Goal: Transaction & Acquisition: Purchase product/service

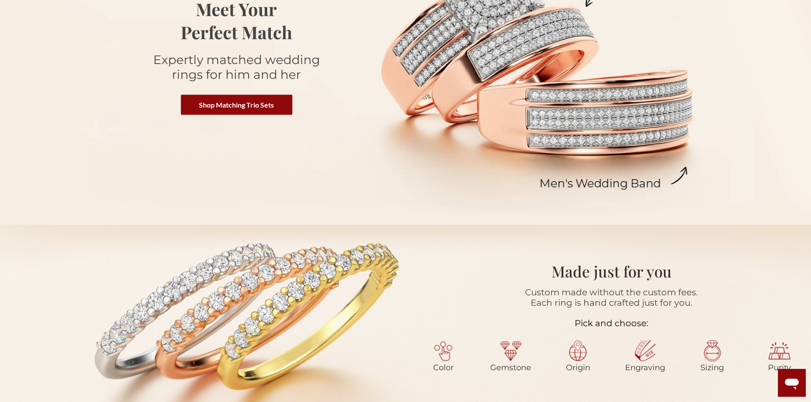
scroll to position [174, 0]
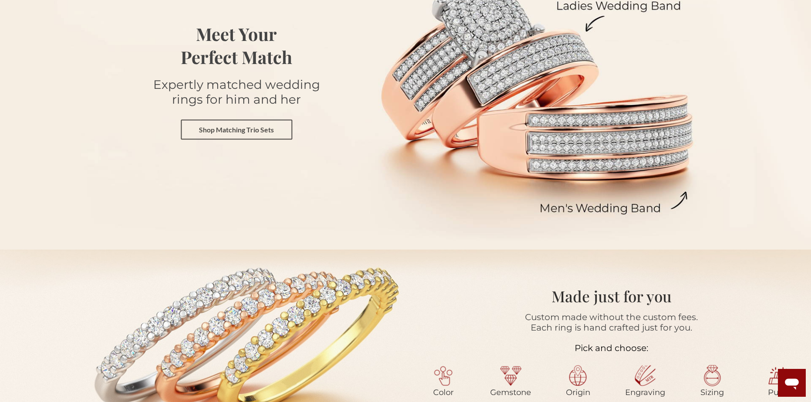
click at [217, 127] on link "Shop Matching Trio Sets" at bounding box center [236, 129] width 111 height 20
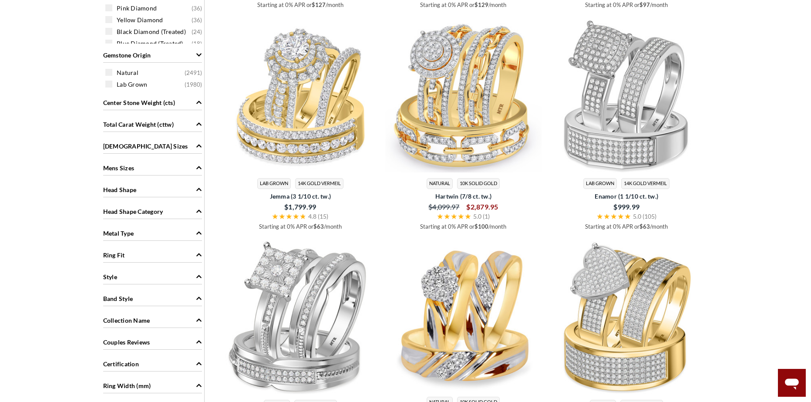
scroll to position [696, 0]
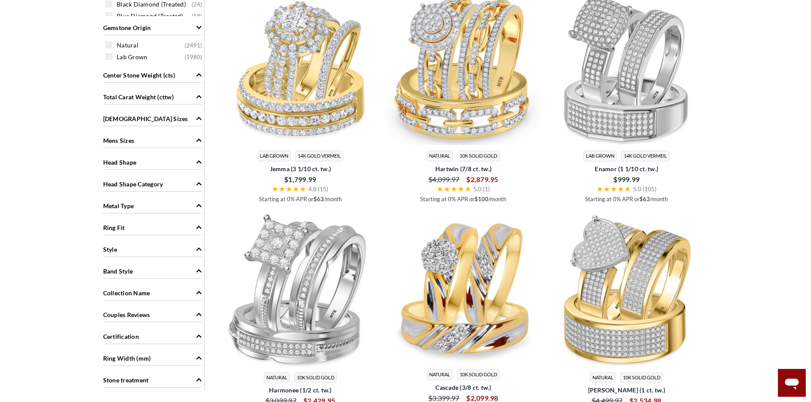
click at [127, 208] on span "Metal Type" at bounding box center [118, 205] width 31 height 9
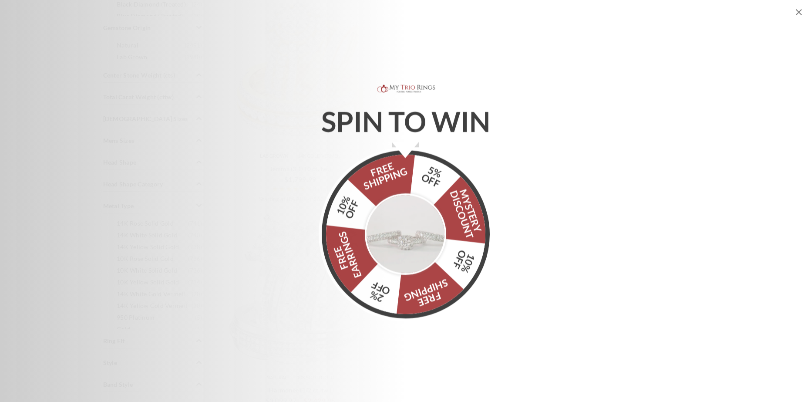
click at [798, 17] on div "SPIN TO WIN FREE SHIPPING 5% OFF Mystery Discount 10% OFF FREE SHIPPING 2% OFF …" at bounding box center [405, 201] width 811 height 402
click at [798, 10] on icon "Close popup" at bounding box center [799, 12] width 10 height 10
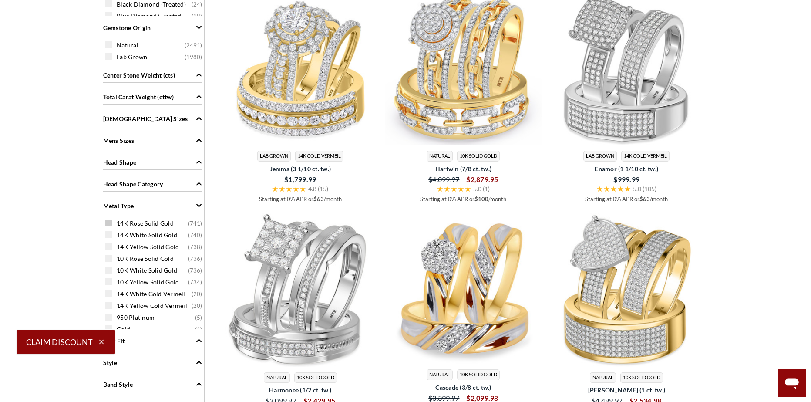
click at [144, 219] on span "14K Rose Solid Gold" at bounding box center [145, 223] width 57 height 9
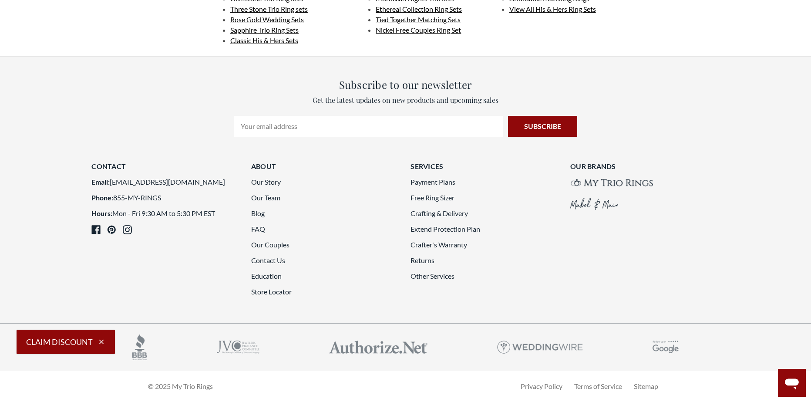
scroll to position [2579, 0]
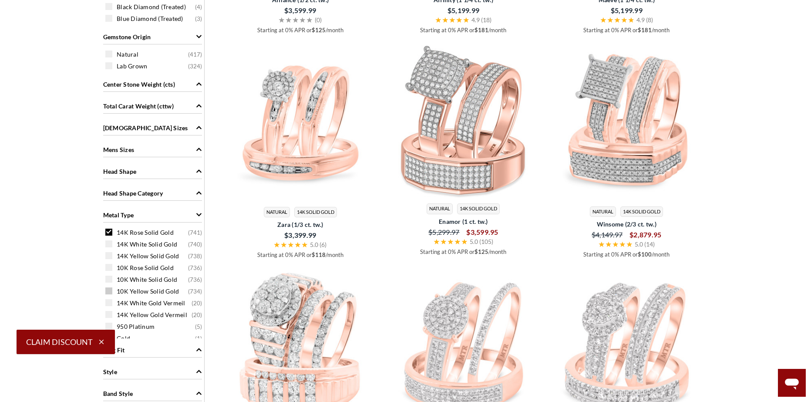
scroll to position [7, 0]
click at [155, 261] on span "10K Rose Solid Gold" at bounding box center [145, 261] width 57 height 9
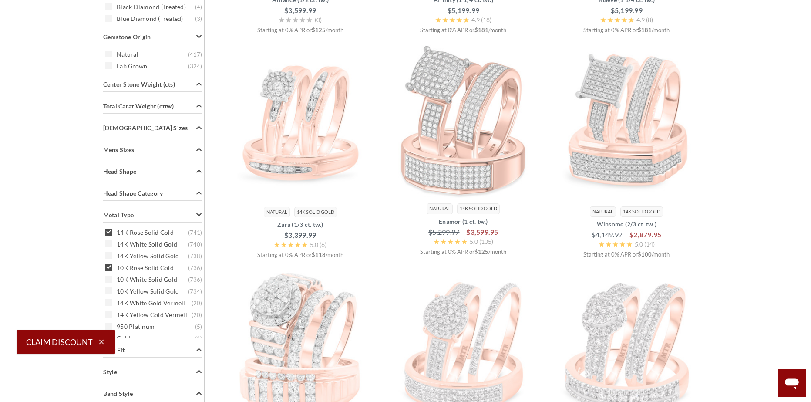
scroll to position [359, 0]
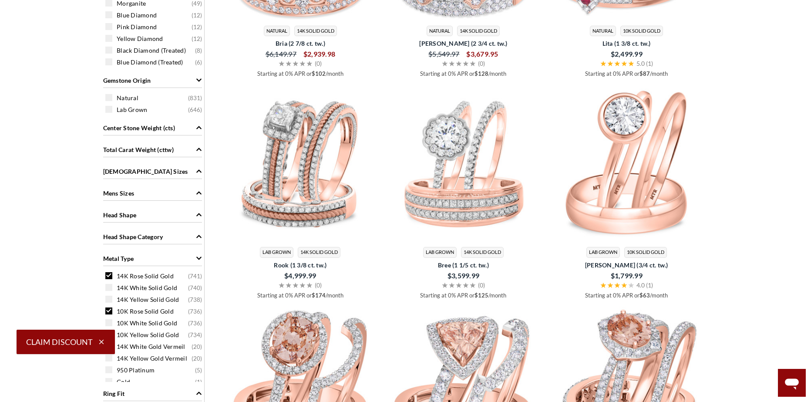
click at [137, 276] on span "14K Rose Solid Gold" at bounding box center [145, 276] width 57 height 9
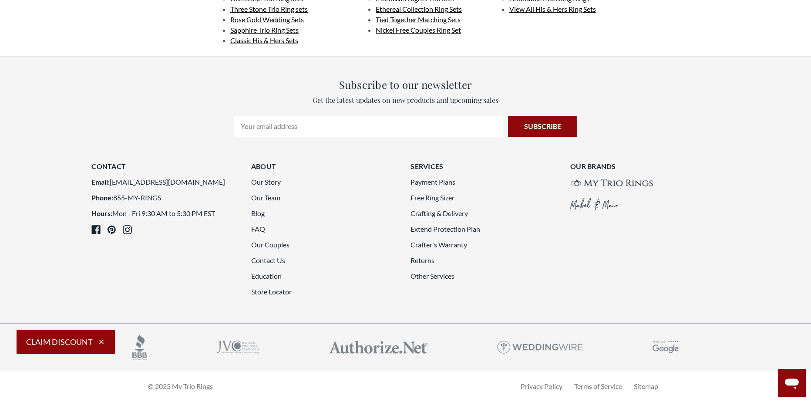
scroll to position [2449, 0]
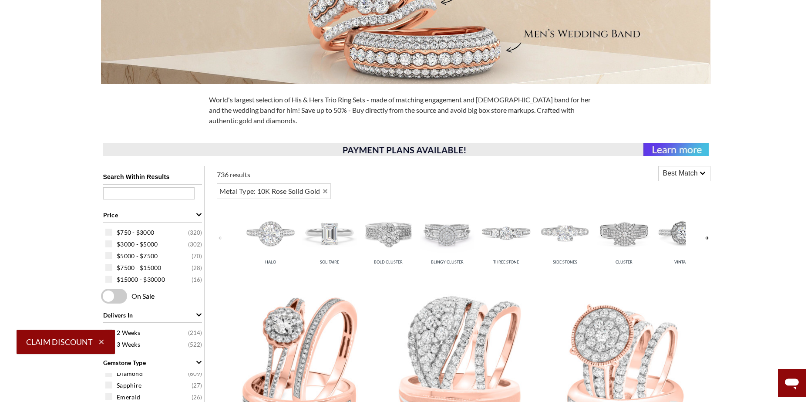
scroll to position [185, 0]
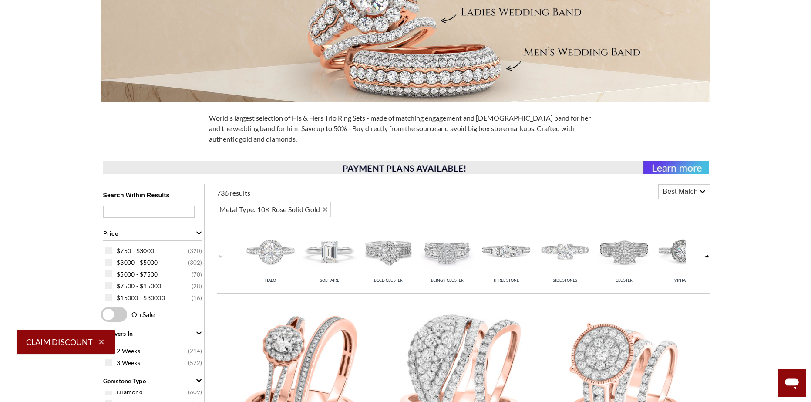
click at [694, 192] on span "Best Match" at bounding box center [680, 191] width 35 height 10
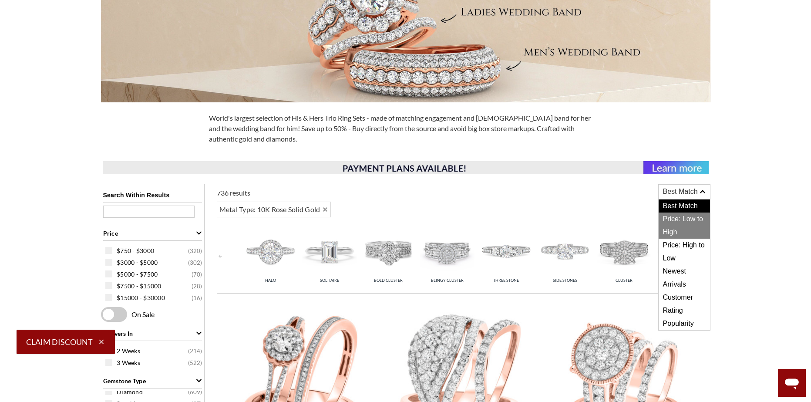
click at [696, 219] on span "Price: Low to High" at bounding box center [684, 225] width 51 height 26
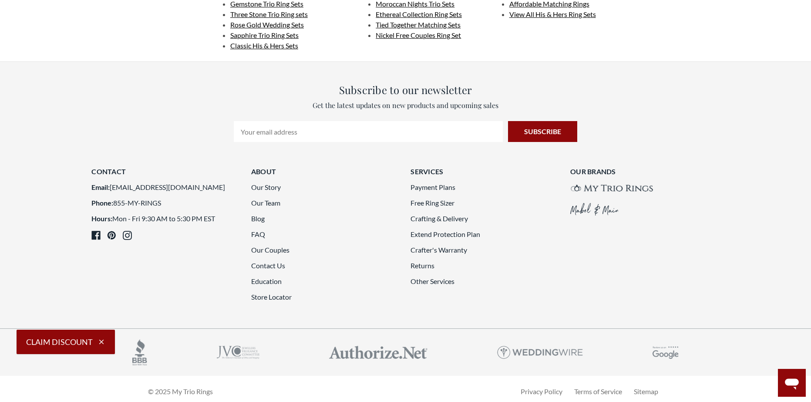
scroll to position [2362, 0]
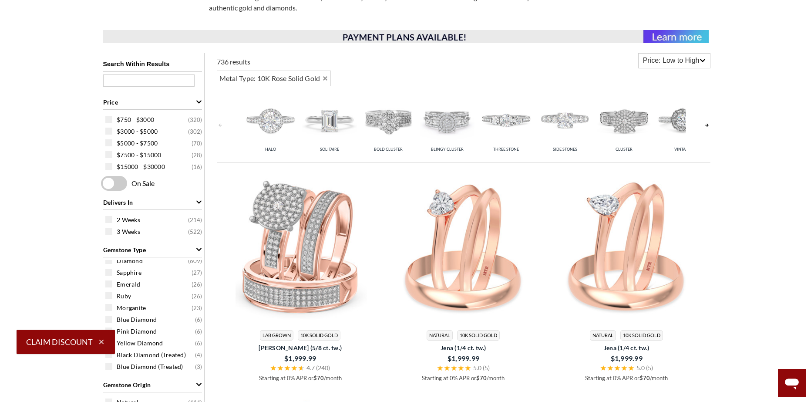
scroll to position [316, 0]
click at [199, 247] on icon "Gemstone Type" at bounding box center [199, 250] width 6 height 6
click at [196, 269] on icon "Gemstone Origin" at bounding box center [199, 272] width 6 height 6
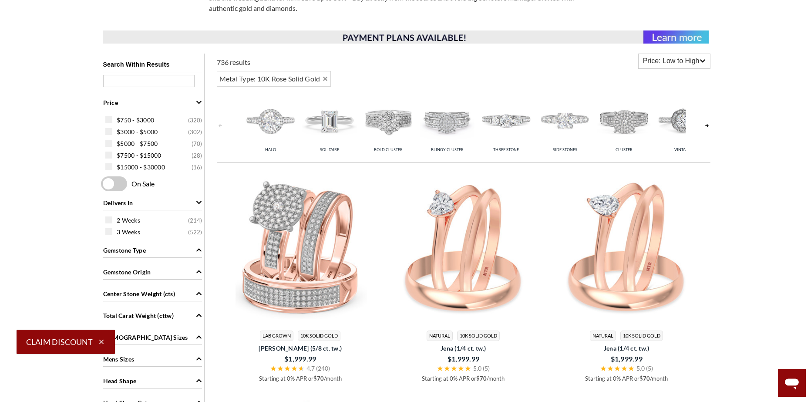
click at [196, 203] on icon "Delivers In" at bounding box center [199, 202] width 6 height 6
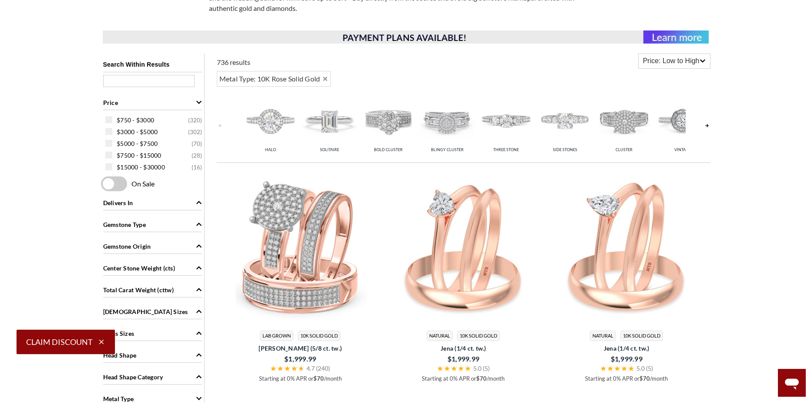
click at [196, 101] on icon "Price" at bounding box center [199, 102] width 6 height 6
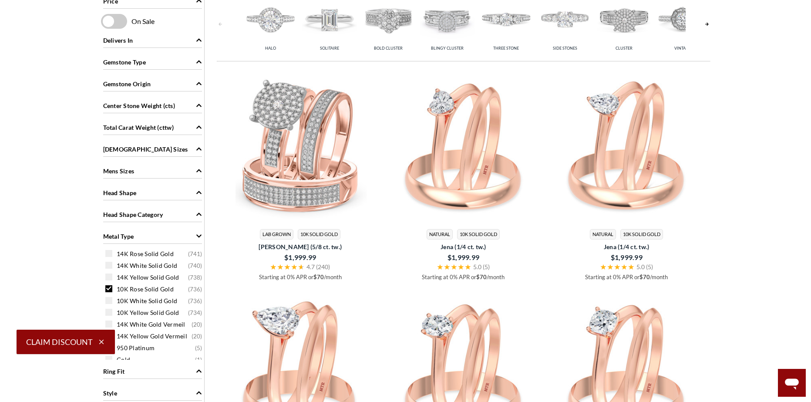
scroll to position [446, 0]
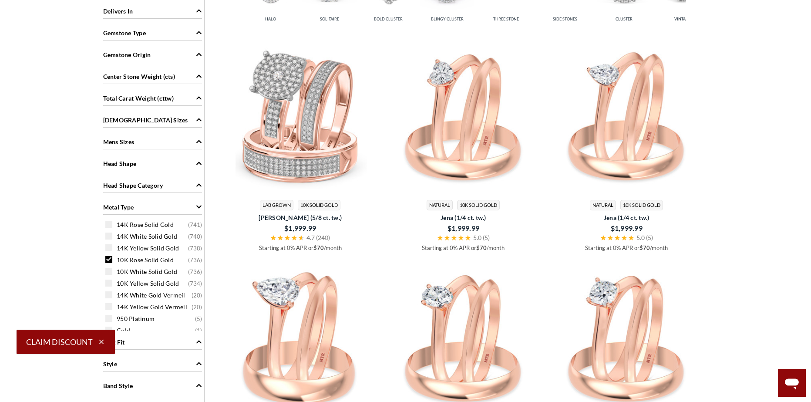
click at [188, 164] on div "Head Shape" at bounding box center [152, 163] width 99 height 17
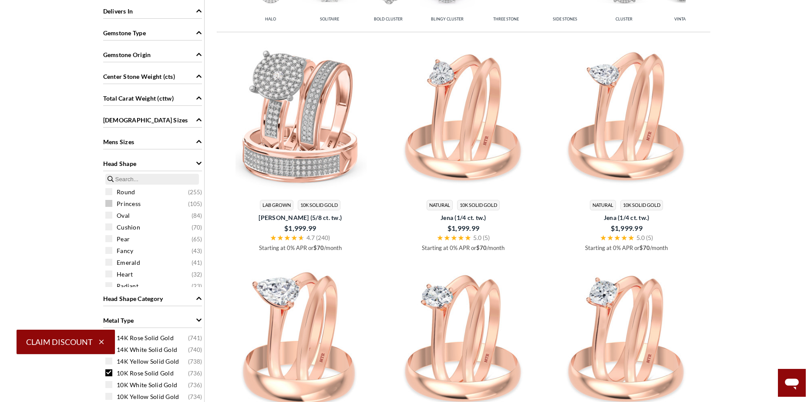
click at [127, 202] on span "Princess" at bounding box center [129, 203] width 24 height 9
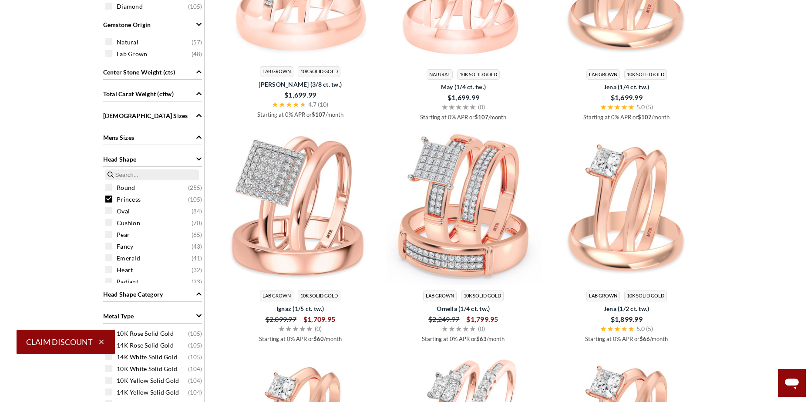
click at [113, 197] on div "Princess ( 105 )" at bounding box center [154, 199] width 99 height 10
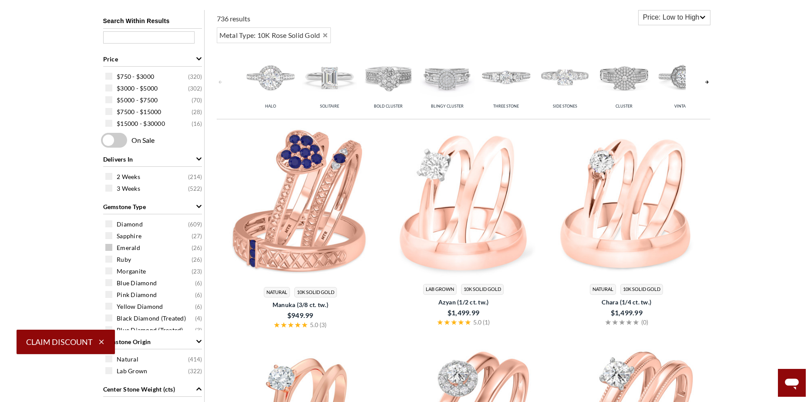
scroll to position [7, 0]
click at [123, 205] on span "Gemstone Type" at bounding box center [124, 206] width 43 height 9
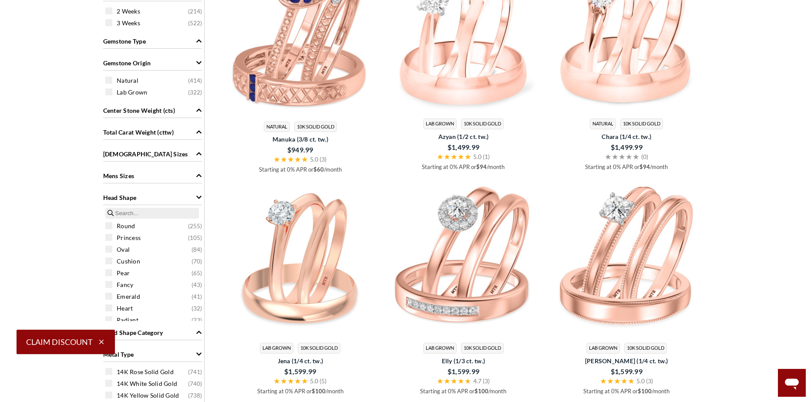
scroll to position [533, 0]
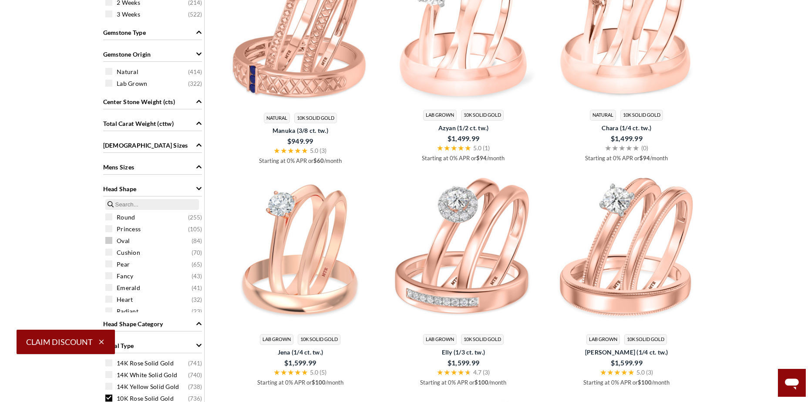
click at [125, 239] on span "Oval" at bounding box center [123, 240] width 13 height 9
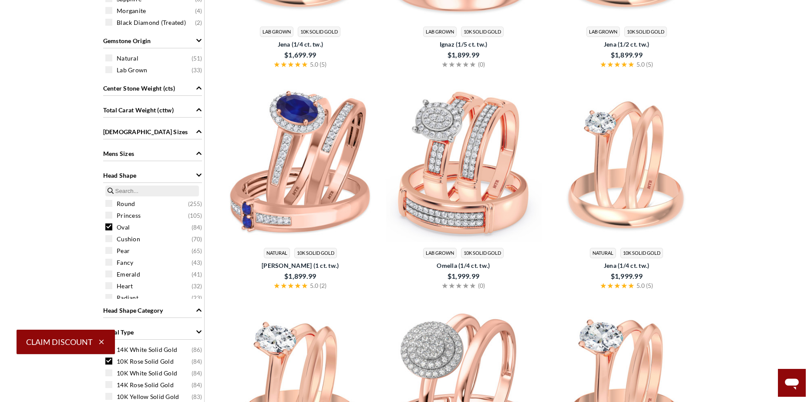
scroll to position [620, 0]
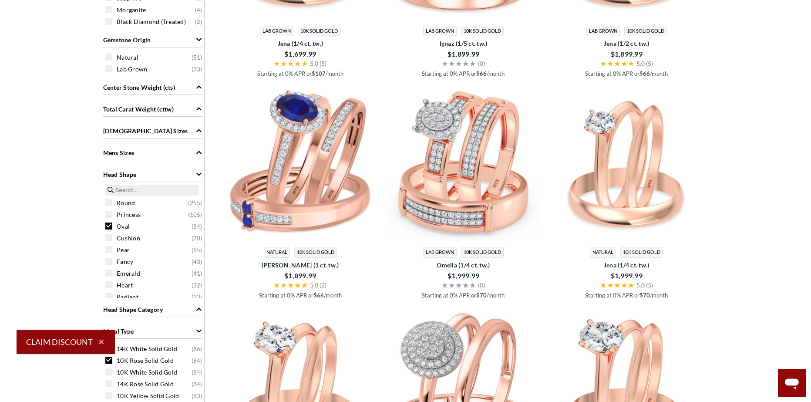
click at [107, 225] on span at bounding box center [108, 225] width 7 height 7
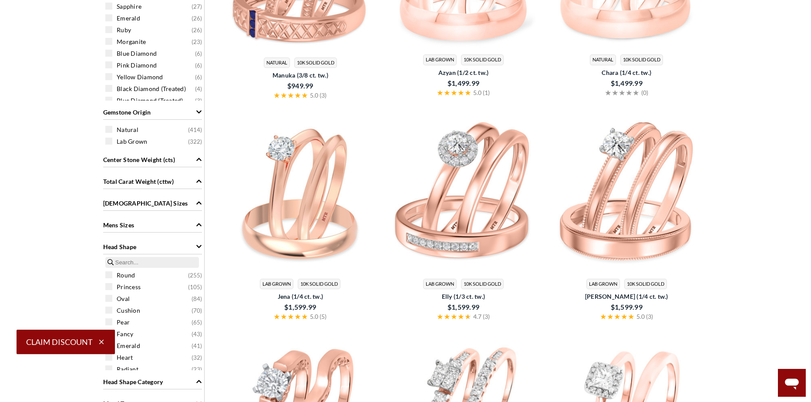
scroll to position [620, 0]
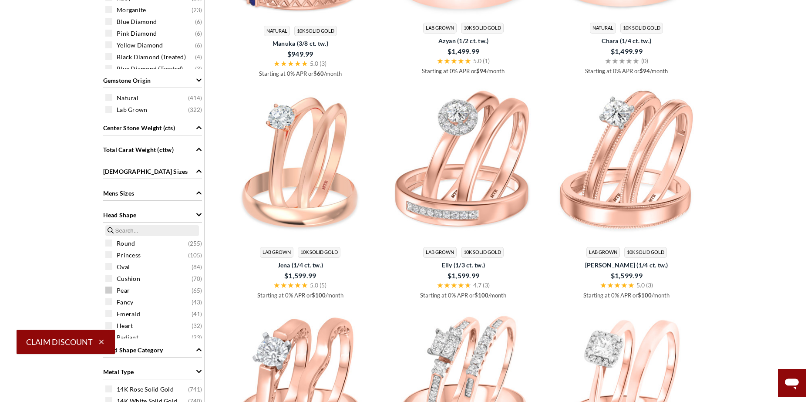
click at [111, 291] on span at bounding box center [108, 289] width 7 height 7
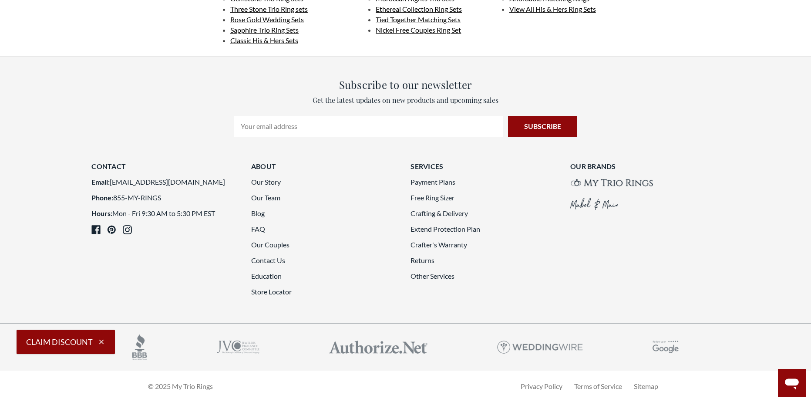
scroll to position [2405, 0]
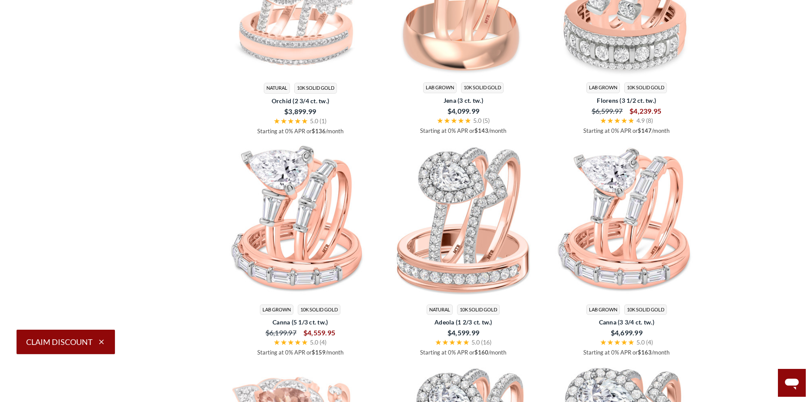
scroll to position [1970, 0]
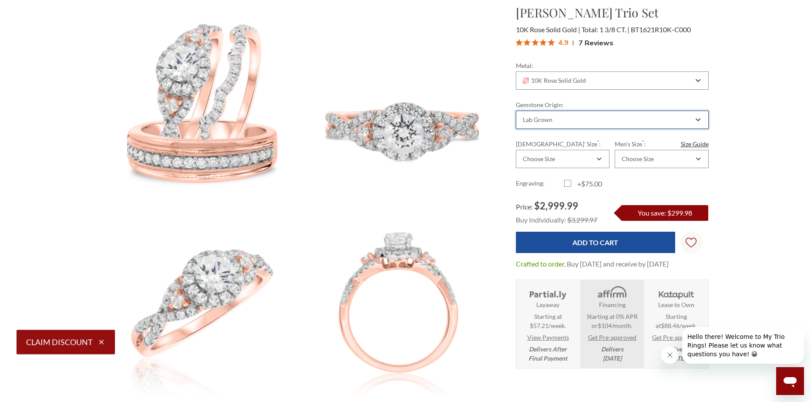
click at [532, 123] on div "Lab Grown" at bounding box center [538, 119] width 30 height 7
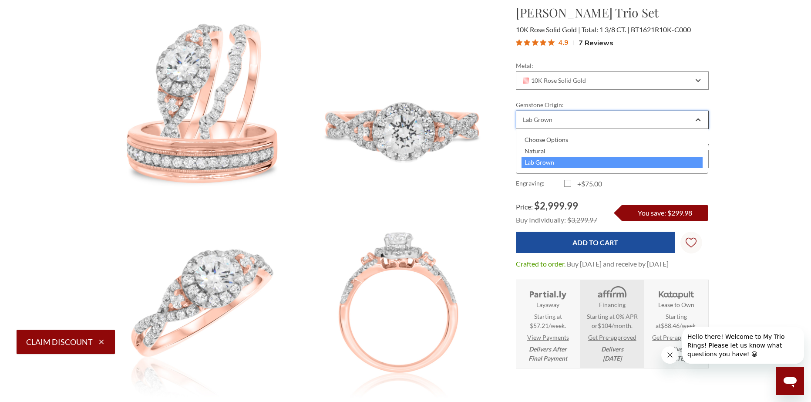
click at [532, 122] on div "Lab Grown" at bounding box center [538, 119] width 30 height 7
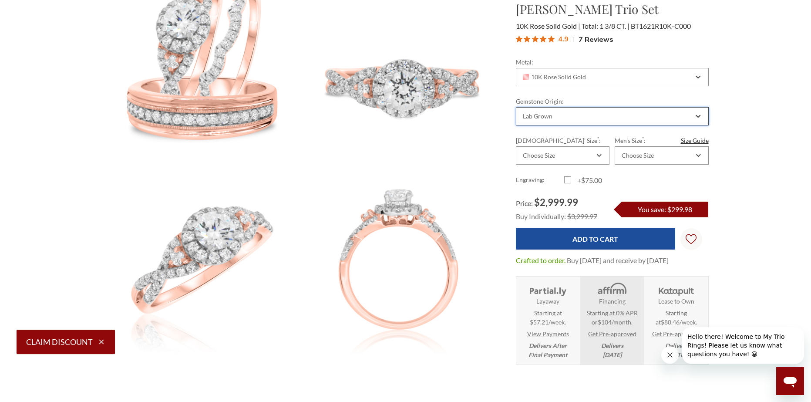
scroll to position [131, 0]
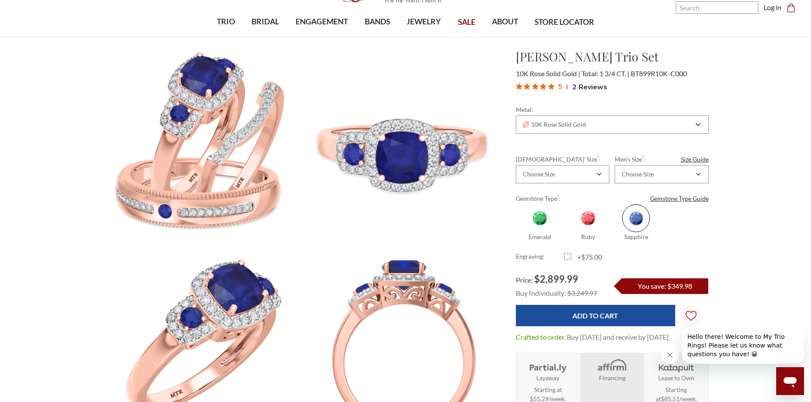
scroll to position [44, 0]
click at [592, 216] on span at bounding box center [588, 218] width 28 height 28
click at [568, 237] on input "Ruby" at bounding box center [568, 237] width 0 height 0
radio input "true"
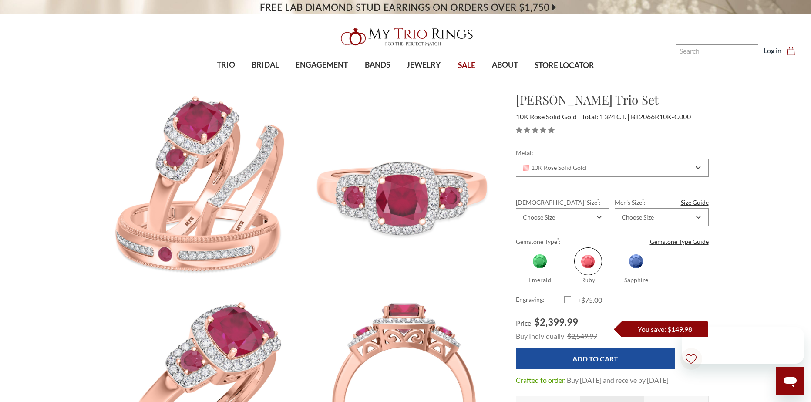
click at [538, 262] on span at bounding box center [540, 261] width 28 height 28
click at [520, 280] on input "Emerald" at bounding box center [519, 280] width 0 height 0
radio input "true"
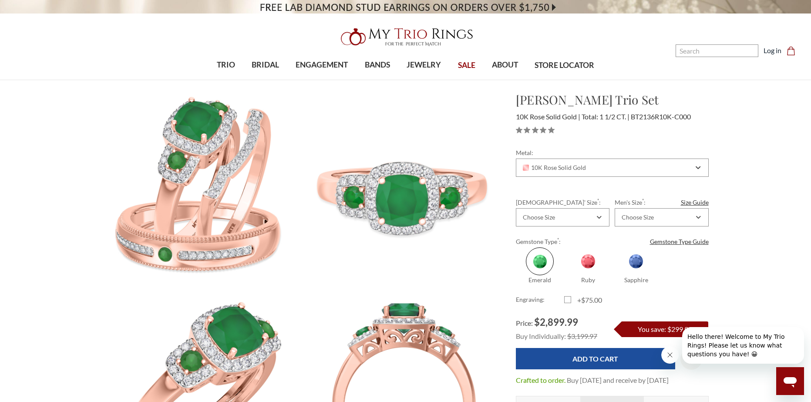
click at [637, 264] on span at bounding box center [636, 261] width 28 height 28
click at [616, 280] on input "Sapphire" at bounding box center [616, 280] width 0 height 0
radio input "true"
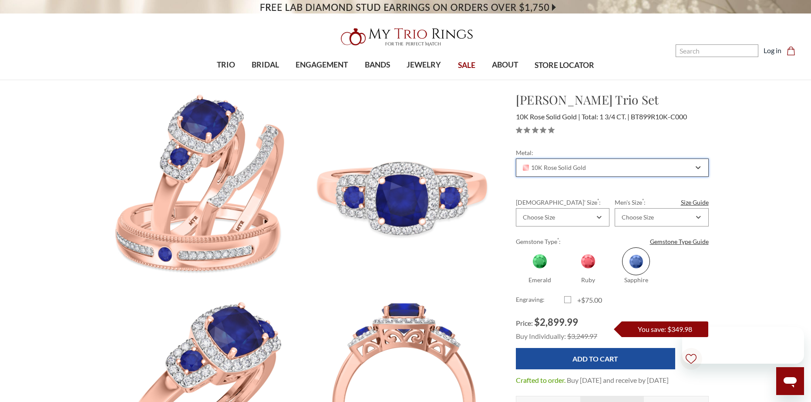
click at [585, 168] on div "10K Rose Solid Gold" at bounding box center [607, 167] width 172 height 7
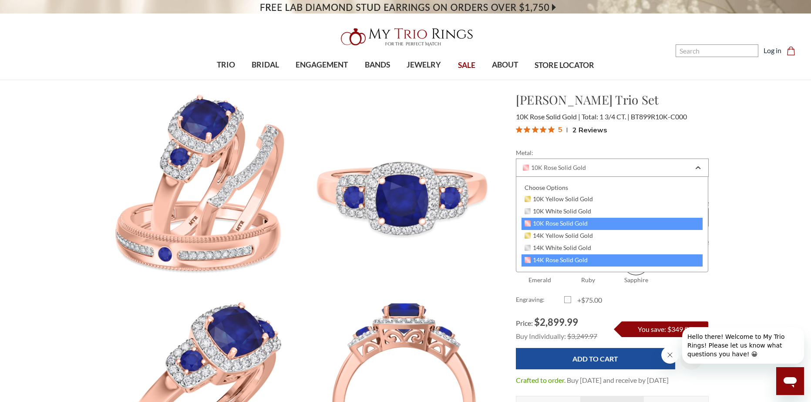
click at [586, 259] on span "14K Rose Solid Gold" at bounding box center [557, 259] width 64 height 7
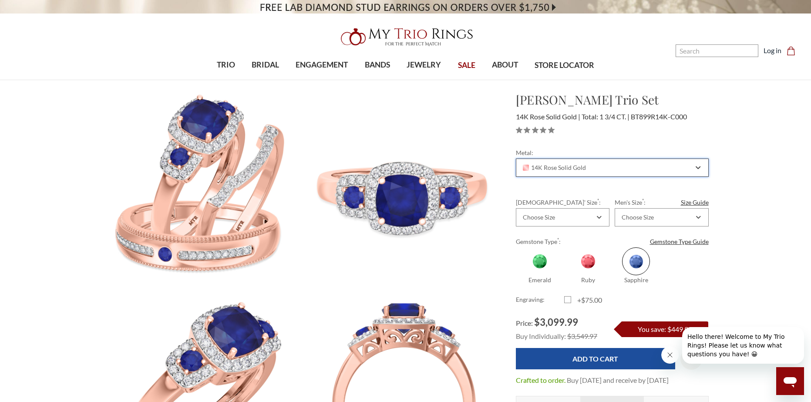
click at [580, 163] on div "14K Rose Solid Gold" at bounding box center [612, 167] width 193 height 18
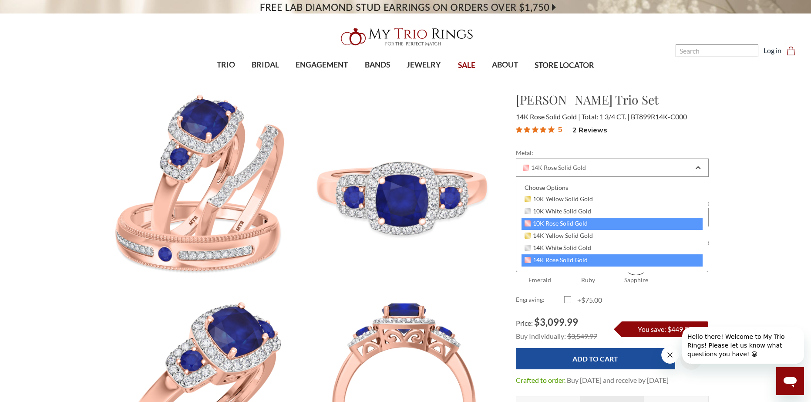
click at [588, 225] on div "10K Rose Solid Gold" at bounding box center [612, 224] width 182 height 12
